Goal: Task Accomplishment & Management: Use online tool/utility

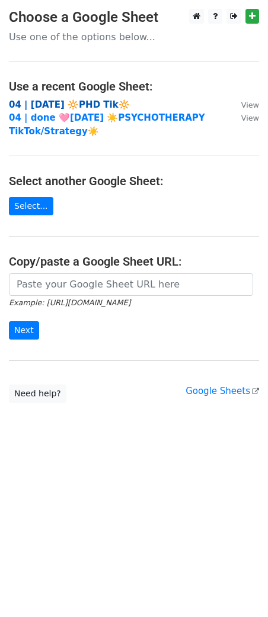
click at [76, 104] on strong "04 | [DATE] 🔆PHD Tik🔆" at bounding box center [69, 104] width 121 height 11
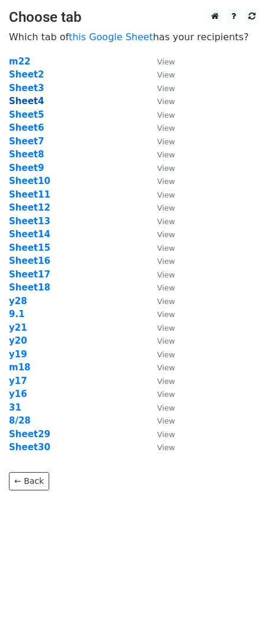
click at [31, 102] on strong "Sheet4" at bounding box center [26, 101] width 35 height 11
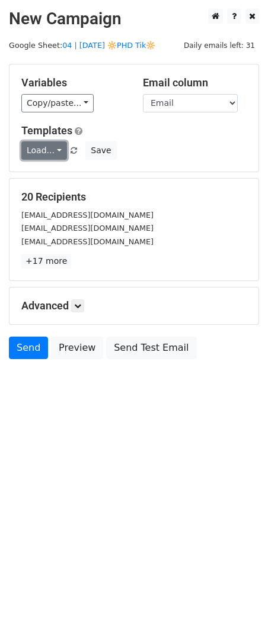
click at [29, 152] on link "Load..." at bounding box center [44, 150] width 46 height 18
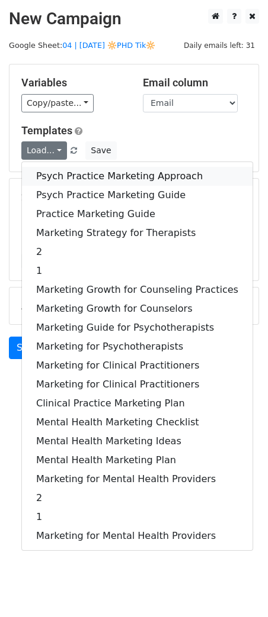
click at [67, 173] on link "Psych Practice Marketing Approach" at bounding box center [137, 176] width 230 height 19
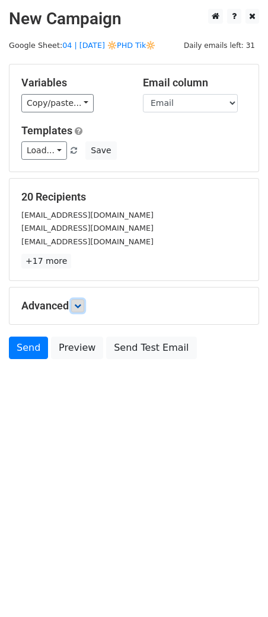
click at [81, 305] on icon at bounding box center [77, 306] width 7 height 7
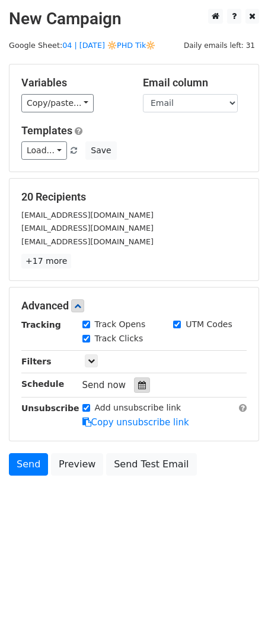
click at [141, 385] on div at bounding box center [142, 385] width 16 height 15
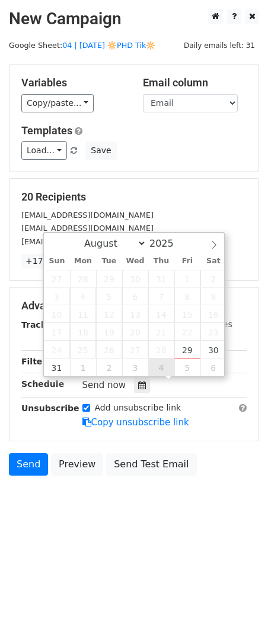
type input "[DATE] 12:00"
select select "8"
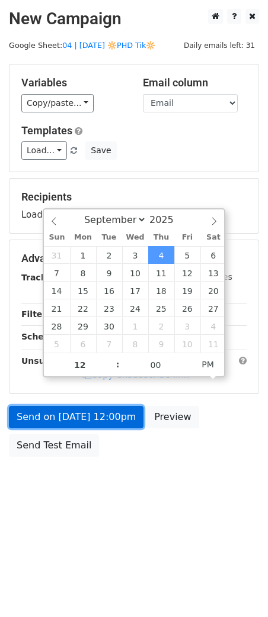
click at [119, 412] on link "Send on Sep 4 at 12:00pm" at bounding box center [76, 417] width 134 height 22
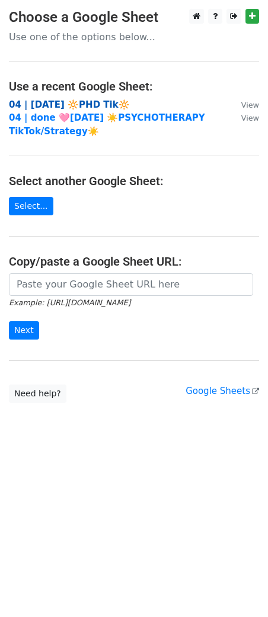
click at [97, 101] on strong "04 | [DATE] 🔆PHD Tik🔆" at bounding box center [69, 104] width 121 height 11
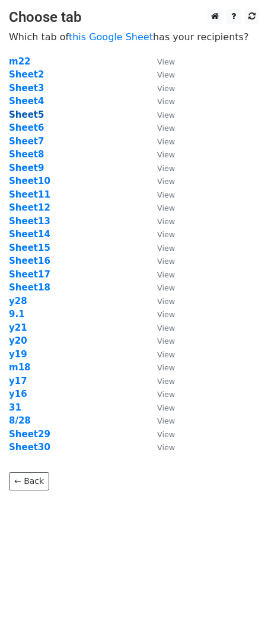
click at [29, 116] on strong "Sheet5" at bounding box center [26, 115] width 35 height 11
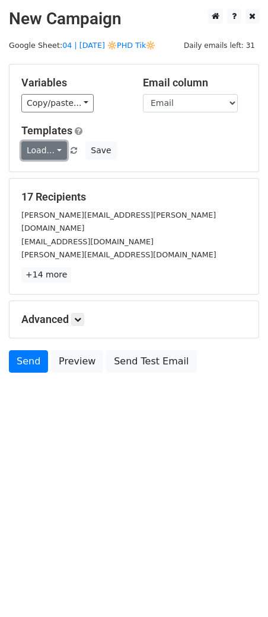
click at [49, 151] on link "Load..." at bounding box center [44, 150] width 46 height 18
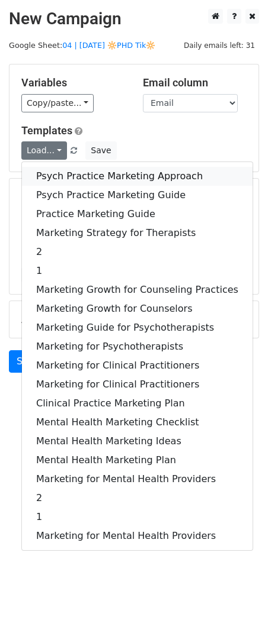
click at [53, 173] on link "Psych Practice Marketing Approach" at bounding box center [137, 176] width 230 height 19
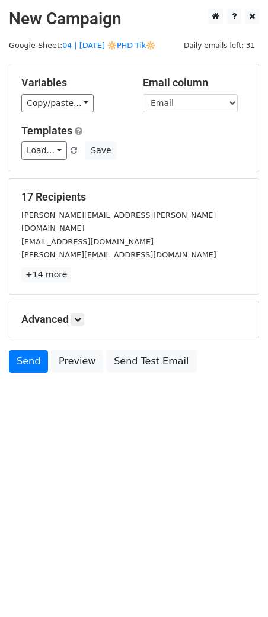
click at [83, 313] on div "Advanced Tracking Track Opens UTM Codes Track Clicks Filters Only include sprea…" at bounding box center [133, 319] width 249 height 37
click at [81, 316] on icon at bounding box center [77, 319] width 7 height 7
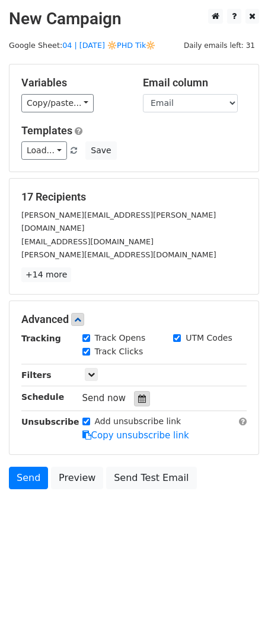
click at [139, 391] on div at bounding box center [142, 398] width 16 height 15
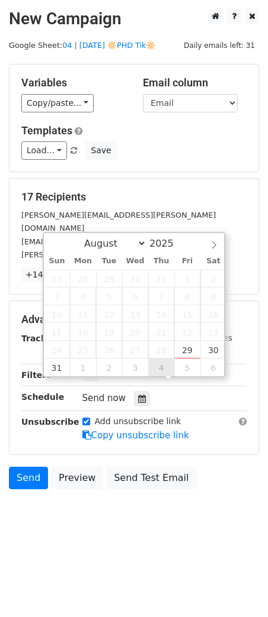
type input "2025-09-04 12:00"
select select "8"
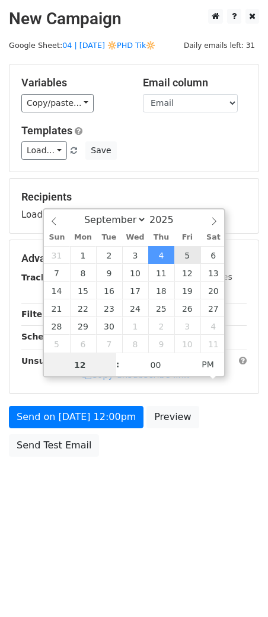
type input "2025-09-05 12:00"
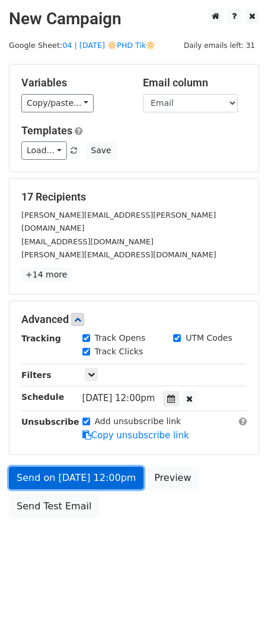
click at [93, 467] on link "Send on Sep 5 at 12:00pm" at bounding box center [76, 478] width 134 height 22
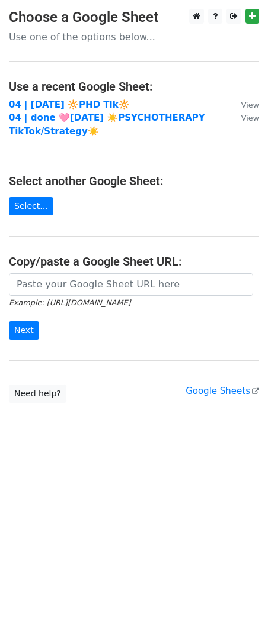
click at [96, 98] on td "04 | [DATE] 🔆PHD Tik🔆" at bounding box center [119, 105] width 220 height 14
click at [89, 102] on strong "04 | [DATE] 🔆PHD Tik🔆" at bounding box center [69, 104] width 121 height 11
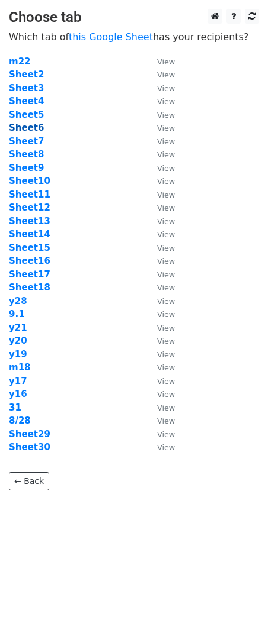
click at [36, 126] on strong "Sheet6" at bounding box center [26, 128] width 35 height 11
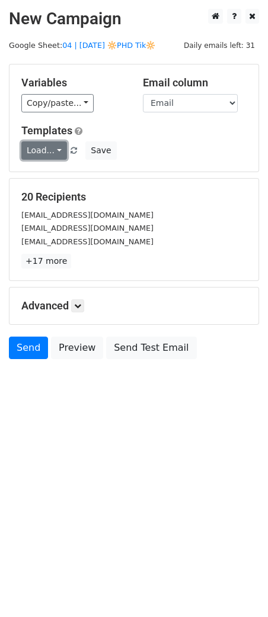
click at [56, 149] on link "Load..." at bounding box center [44, 150] width 46 height 18
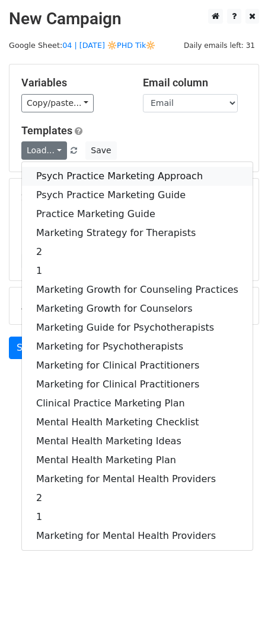
click at [96, 183] on link "Psych Practice Marketing Approach" at bounding box center [137, 176] width 230 height 19
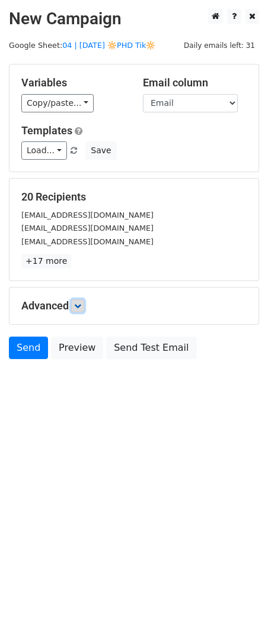
click at [79, 303] on icon at bounding box center [77, 306] width 7 height 7
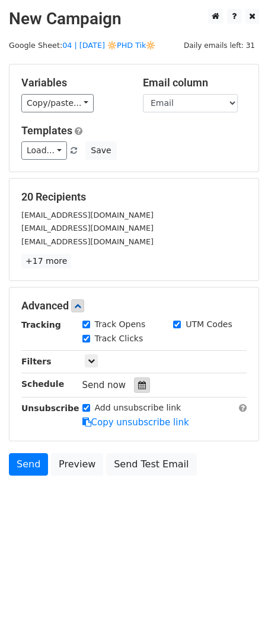
click at [138, 384] on icon at bounding box center [142, 385] width 8 height 8
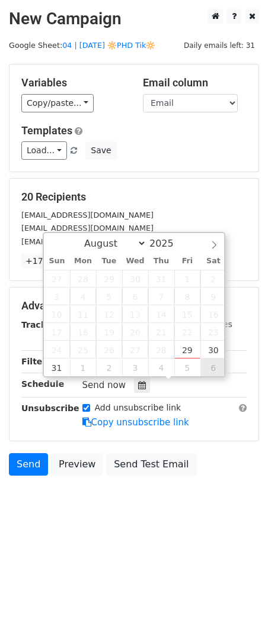
type input "2025-09-06 12:00"
select select "8"
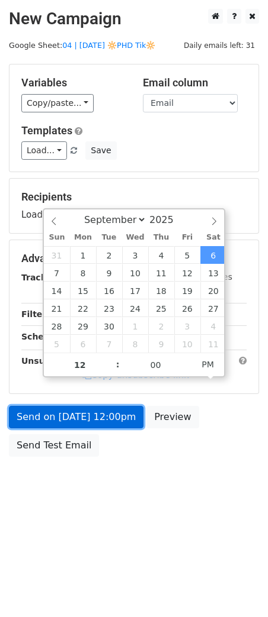
click at [111, 414] on link "Send on Sep 6 at 12:00pm" at bounding box center [76, 417] width 134 height 22
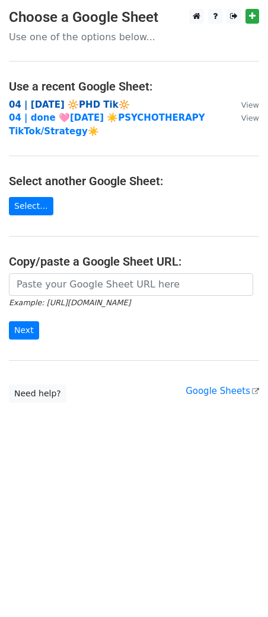
click at [105, 106] on strong "04 | AUG 28 🔆PHD Tik🔆" at bounding box center [69, 104] width 121 height 11
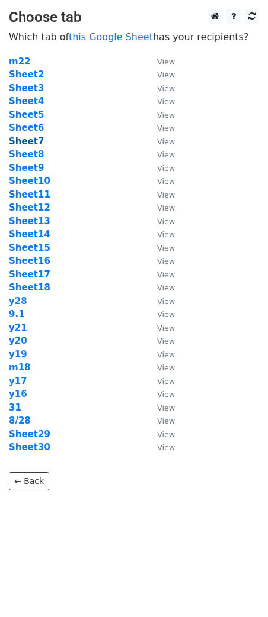
click at [34, 142] on strong "Sheet7" at bounding box center [26, 141] width 35 height 11
